Goal: Information Seeking & Learning: Check status

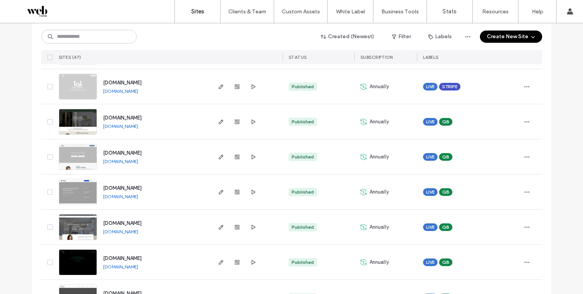
scroll to position [352, 0]
click at [236, 84] on icon "button" at bounding box center [237, 87] width 6 height 6
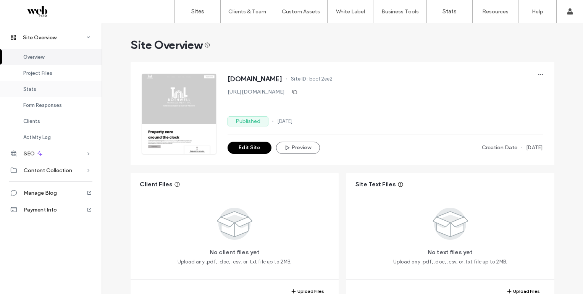
click at [45, 92] on div "Stats" at bounding box center [51, 89] width 102 height 16
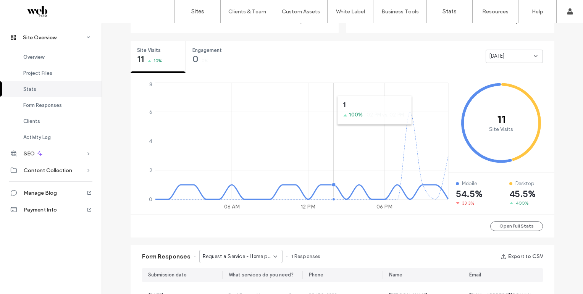
scroll to position [285, 0]
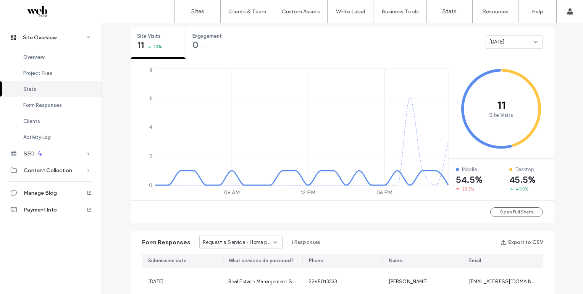
drag, startPoint x: 531, startPoint y: 39, endPoint x: 529, endPoint y: 45, distance: 6.5
click at [533, 39] on icon at bounding box center [536, 42] width 6 height 6
click at [512, 66] on span "Last 7 days" at bounding box center [501, 69] width 28 height 8
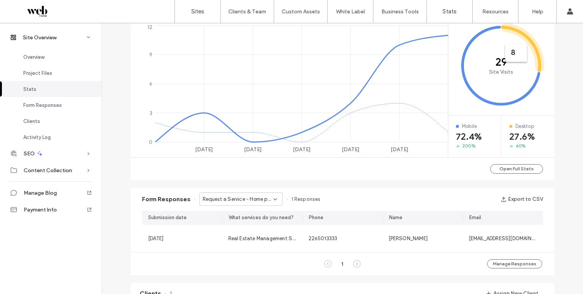
scroll to position [333, 0]
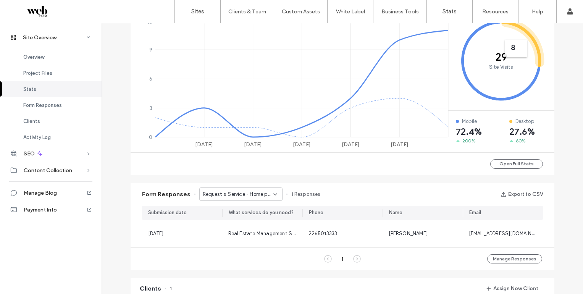
click at [265, 195] on span "Request a Service - Home page" at bounding box center [238, 195] width 71 height 8
click at [260, 223] on span "Contact Form - Contact us page" at bounding box center [235, 221] width 73 height 8
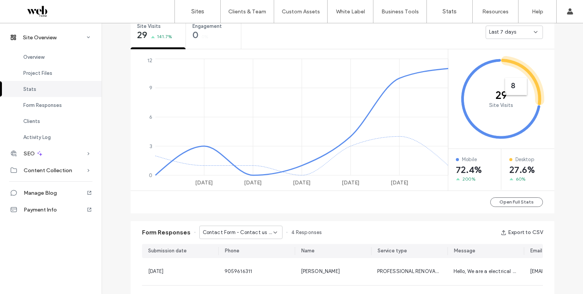
scroll to position [282, 0]
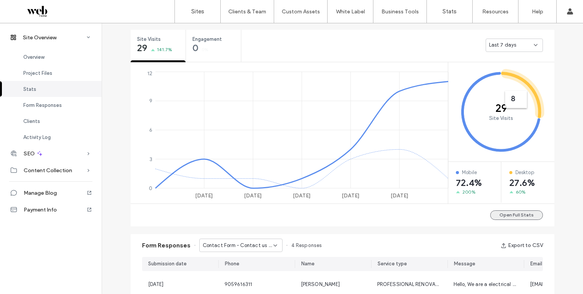
click at [508, 217] on button "Open Full Stats" at bounding box center [516, 215] width 53 height 10
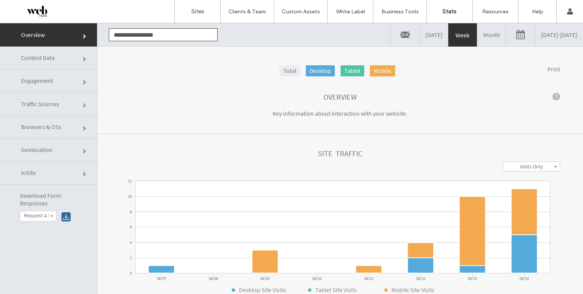
click at [477, 36] on link "Month" at bounding box center [491, 34] width 29 height 23
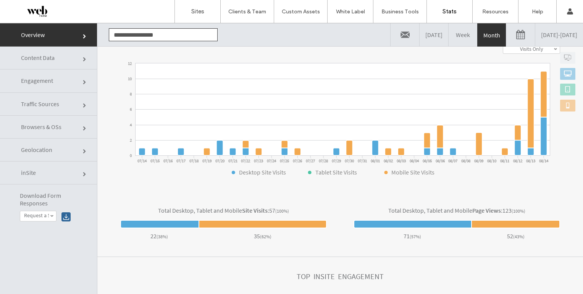
click link "Content Data"
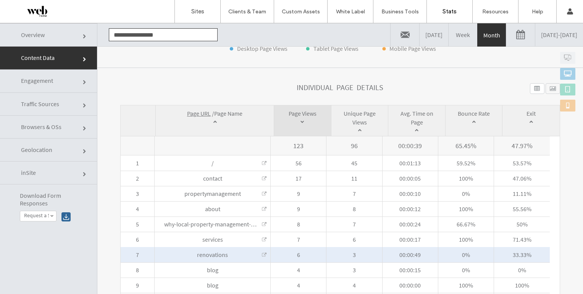
scroll to position [228, 0]
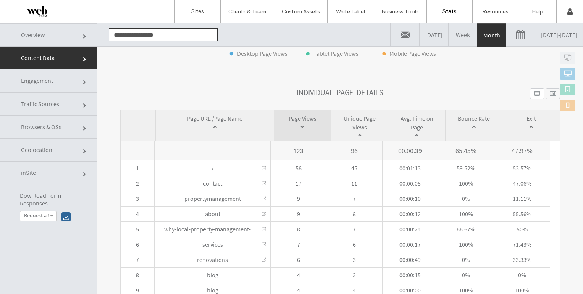
click at [83, 126] on span "Browsers & OSs" at bounding box center [85, 128] width 5 height 5
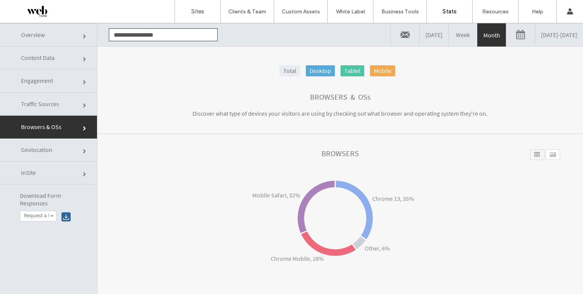
click at [83, 104] on span "Traffic Sources" at bounding box center [85, 106] width 5 height 5
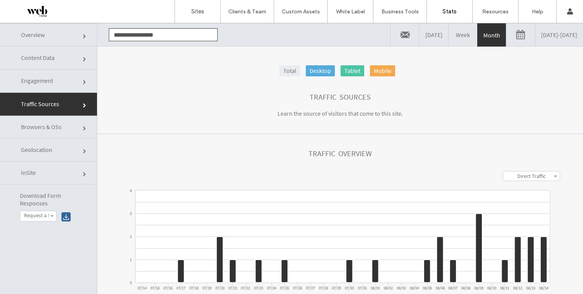
click link "Geolocation"
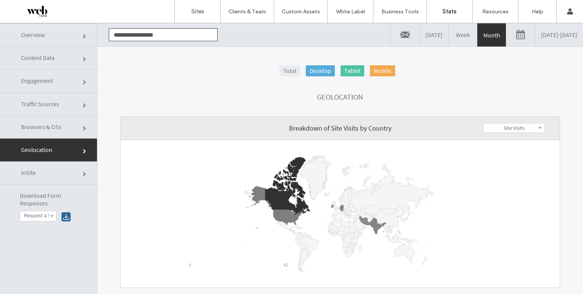
click link "Traffic Sources"
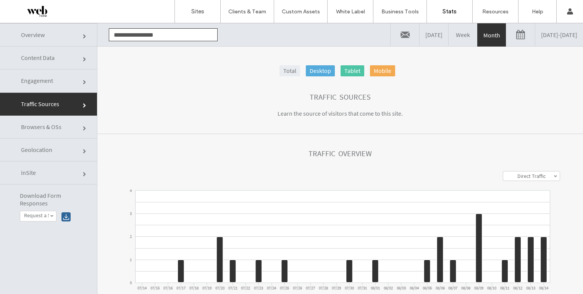
click at [83, 84] on span "Engagement" at bounding box center [85, 82] width 5 height 5
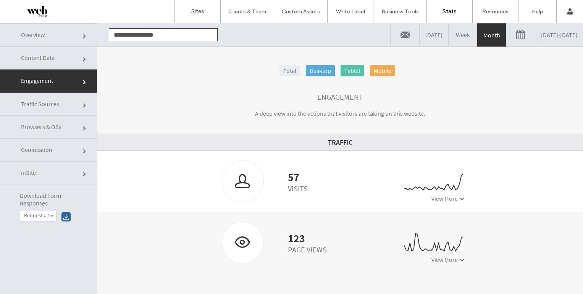
click link "inSite"
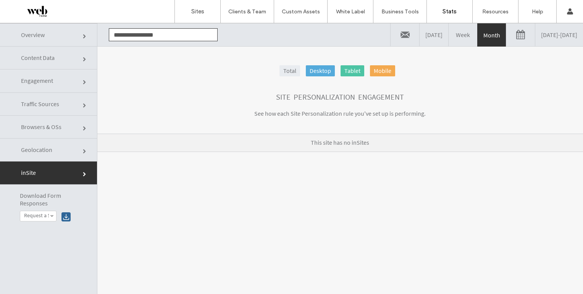
click link "Traffic Sources"
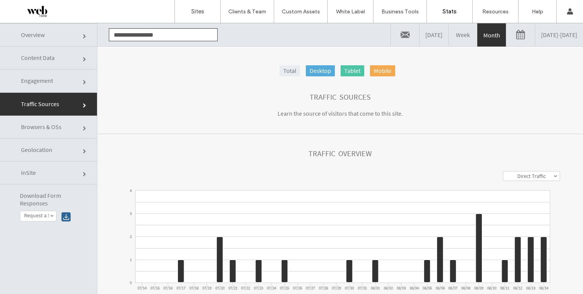
click link "Engagement"
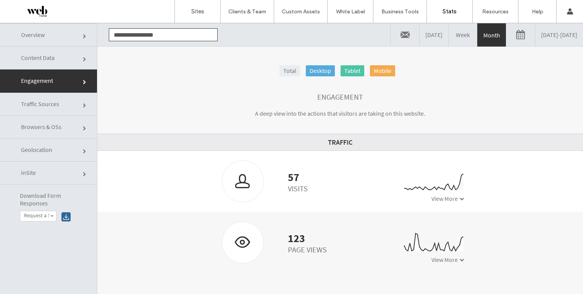
click link "Content Data"
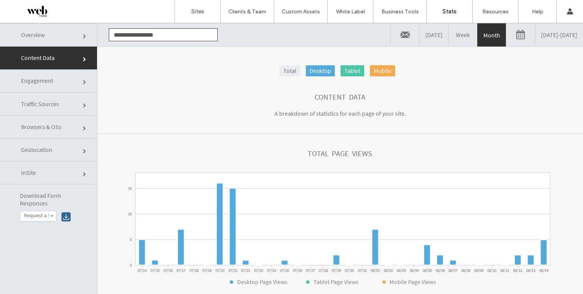
click link "Overview"
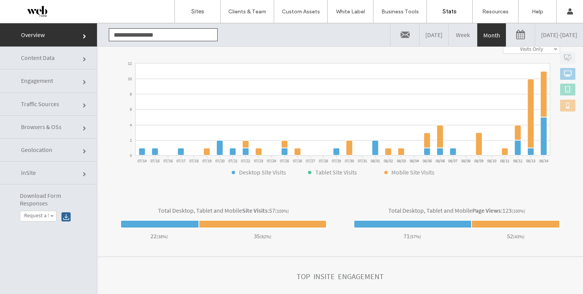
scroll to position [0, 0]
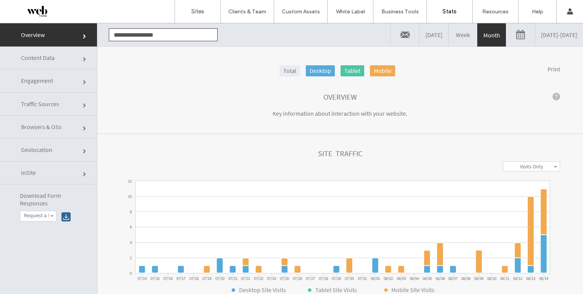
click at [83, 82] on span "Engagement" at bounding box center [85, 82] width 5 height 5
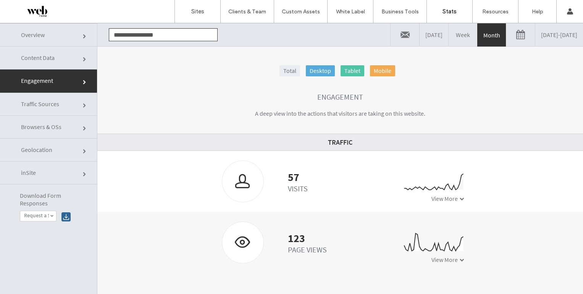
click at [83, 104] on span "Traffic Sources" at bounding box center [85, 106] width 5 height 5
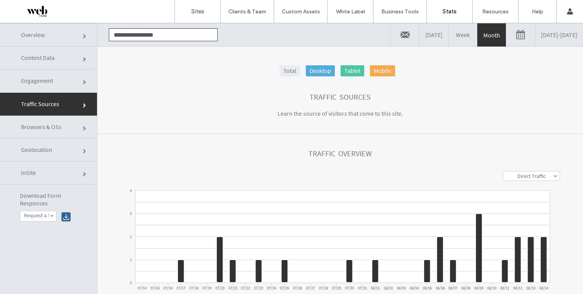
click link "Engagement"
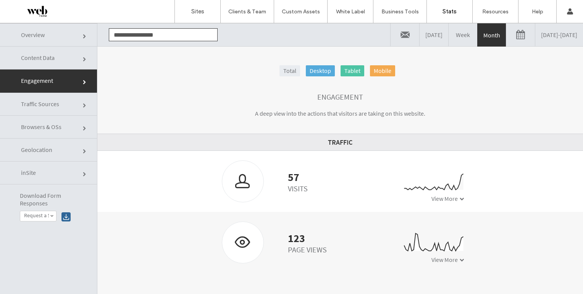
click at [391, 36] on link at bounding box center [405, 34] width 29 height 23
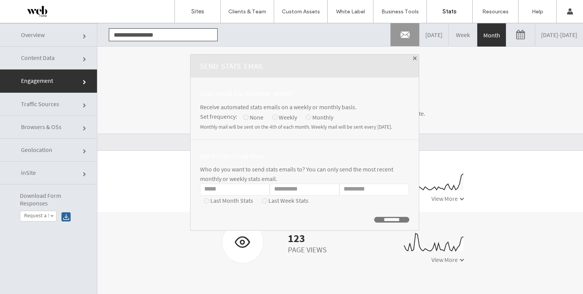
click at [413, 57] on span at bounding box center [415, 59] width 4 height 4
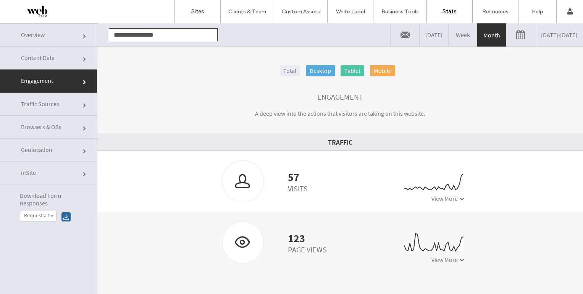
click at [83, 34] on span "Overview" at bounding box center [85, 36] width 5 height 5
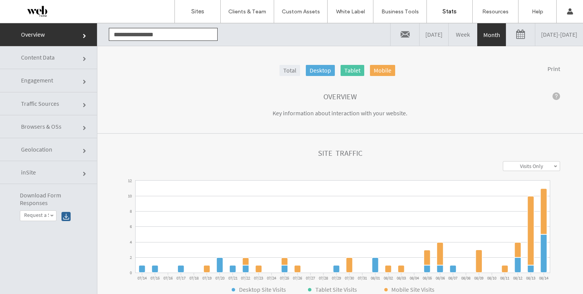
click link "Content Data"
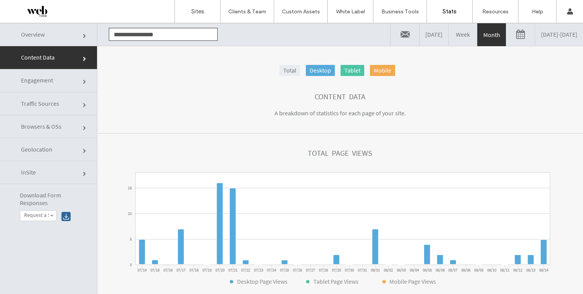
drag, startPoint x: 45, startPoint y: 40, endPoint x: 49, endPoint y: 42, distance: 4.0
click link "Overview"
